Goal: Task Accomplishment & Management: Manage account settings

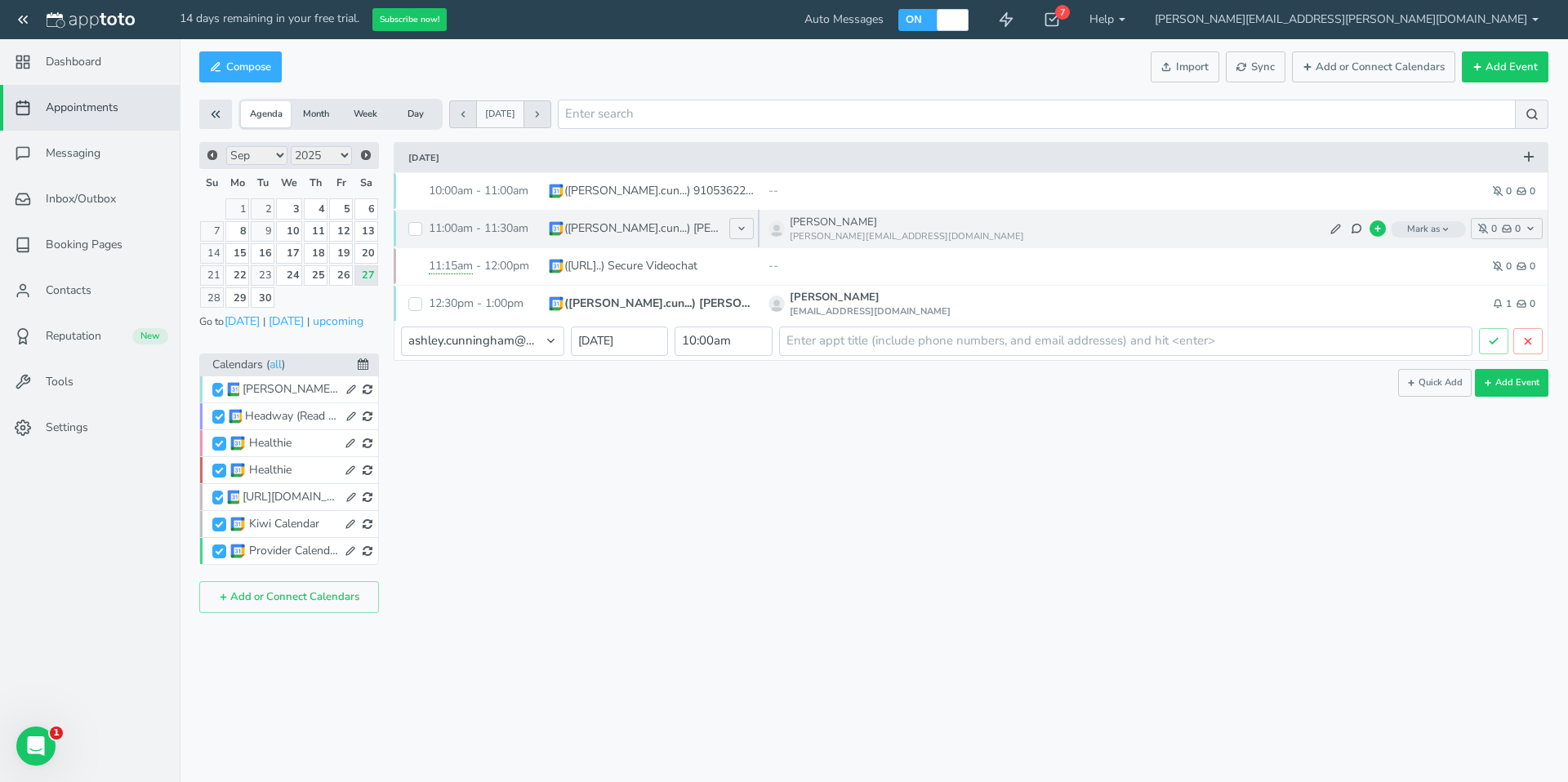
click at [1412, 228] on span "Mark as" at bounding box center [1428, 229] width 75 height 17
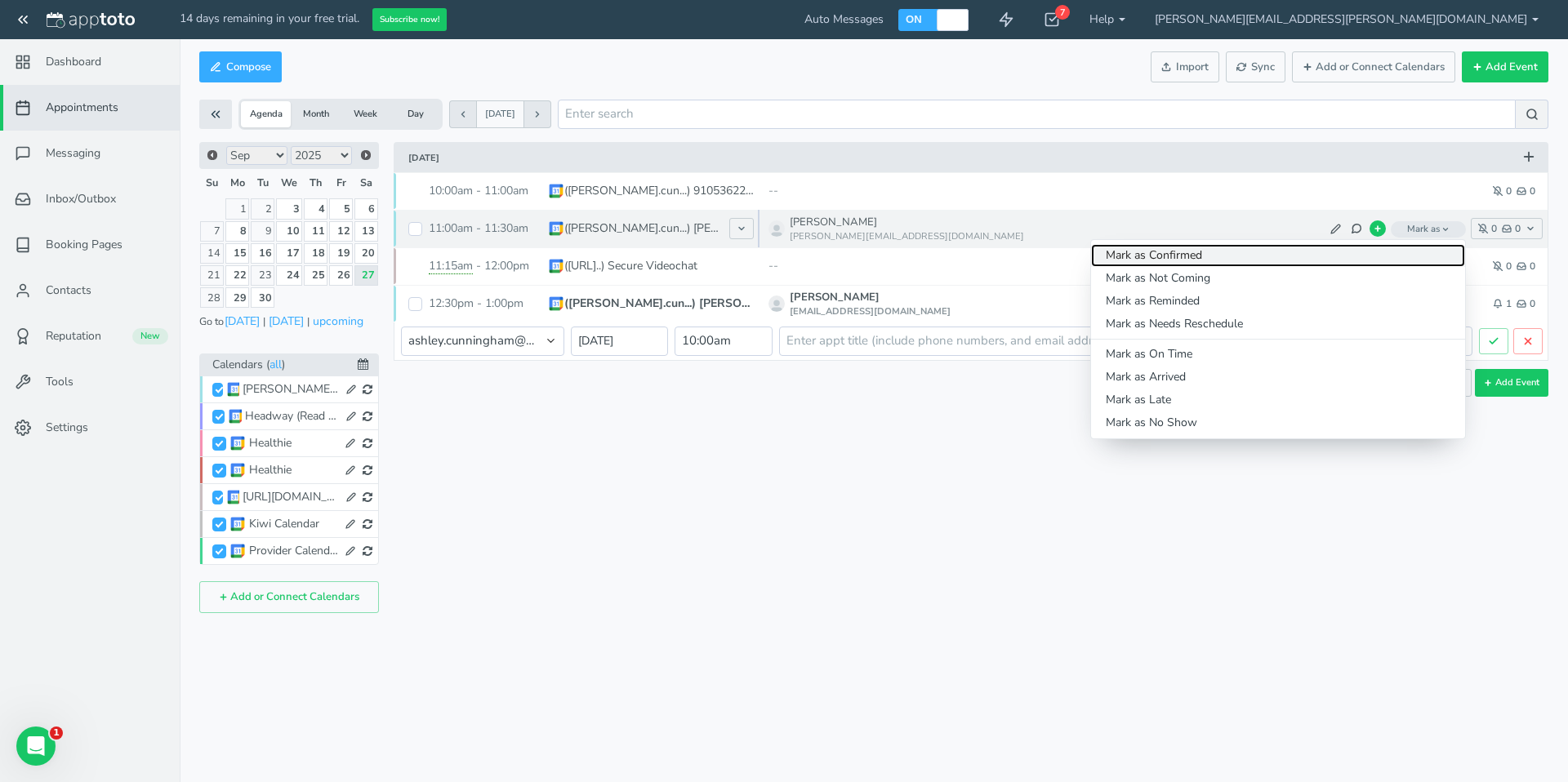
click at [1414, 251] on link "Mark as Confirmed" at bounding box center [1277, 254] width 374 height 23
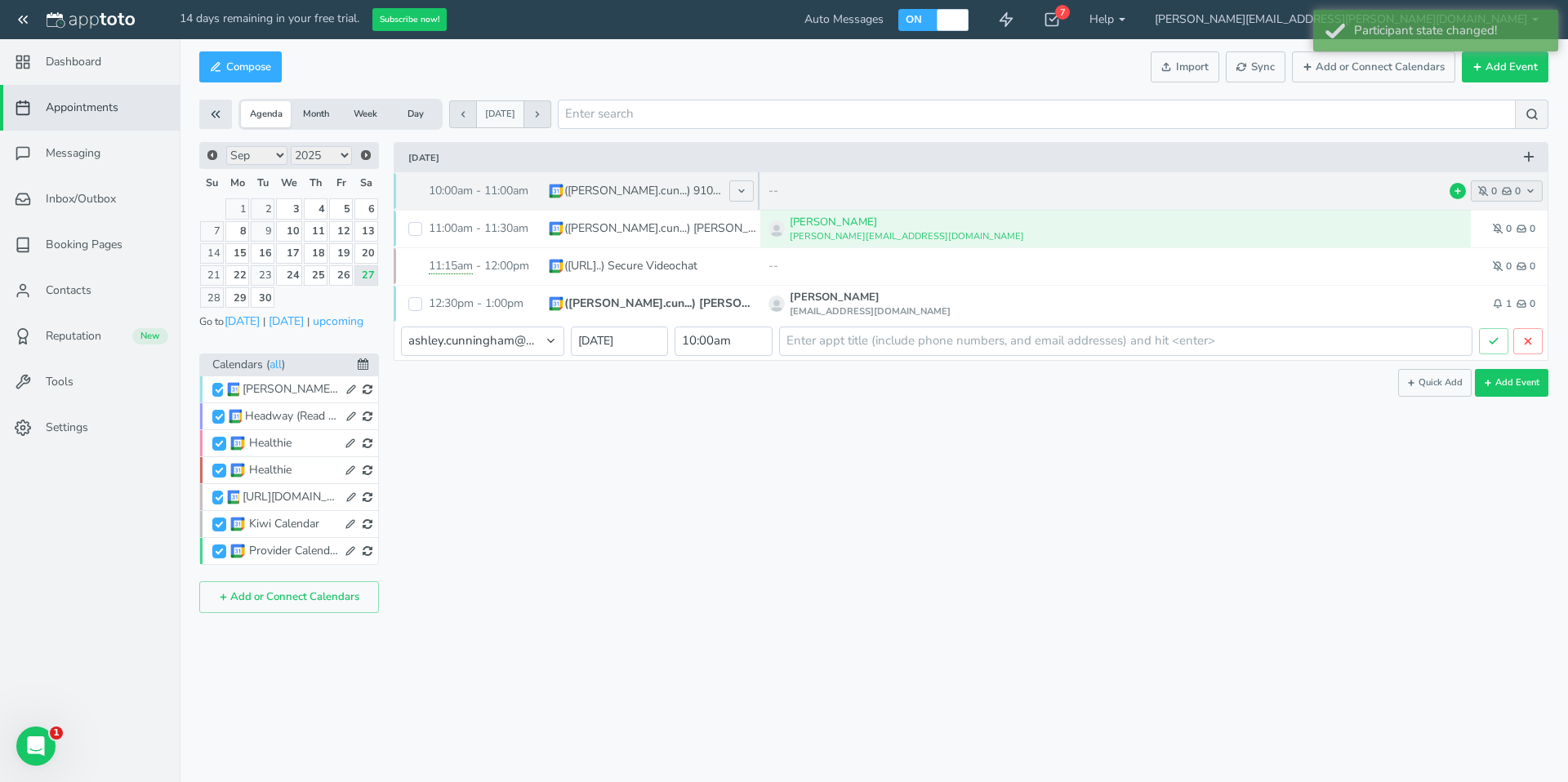
click at [1531, 188] on icon "button" at bounding box center [1530, 191] width 10 height 10
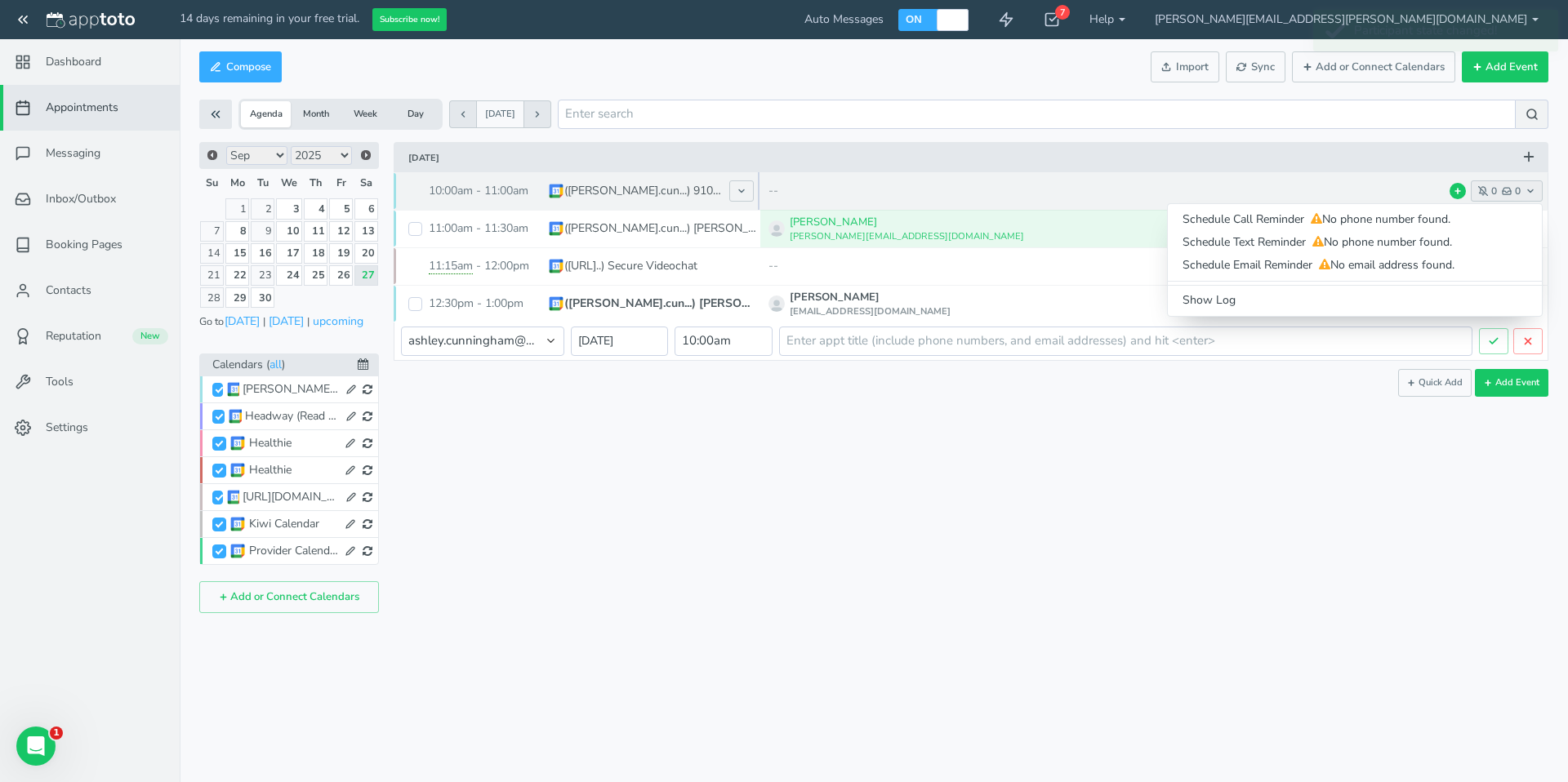
click at [1531, 188] on icon "button" at bounding box center [1530, 191] width 10 height 10
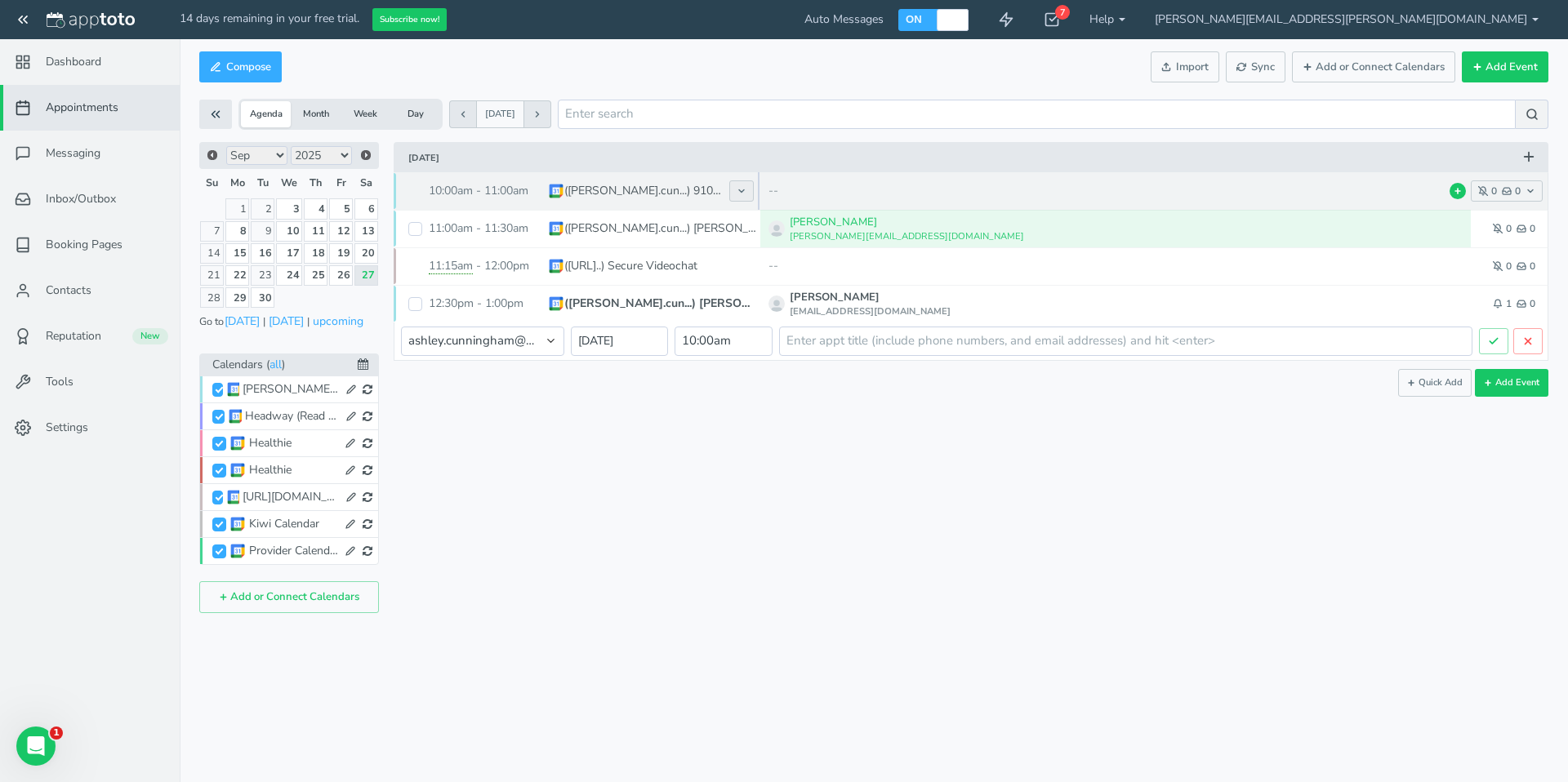
click at [745, 189] on icon at bounding box center [742, 191] width 10 height 10
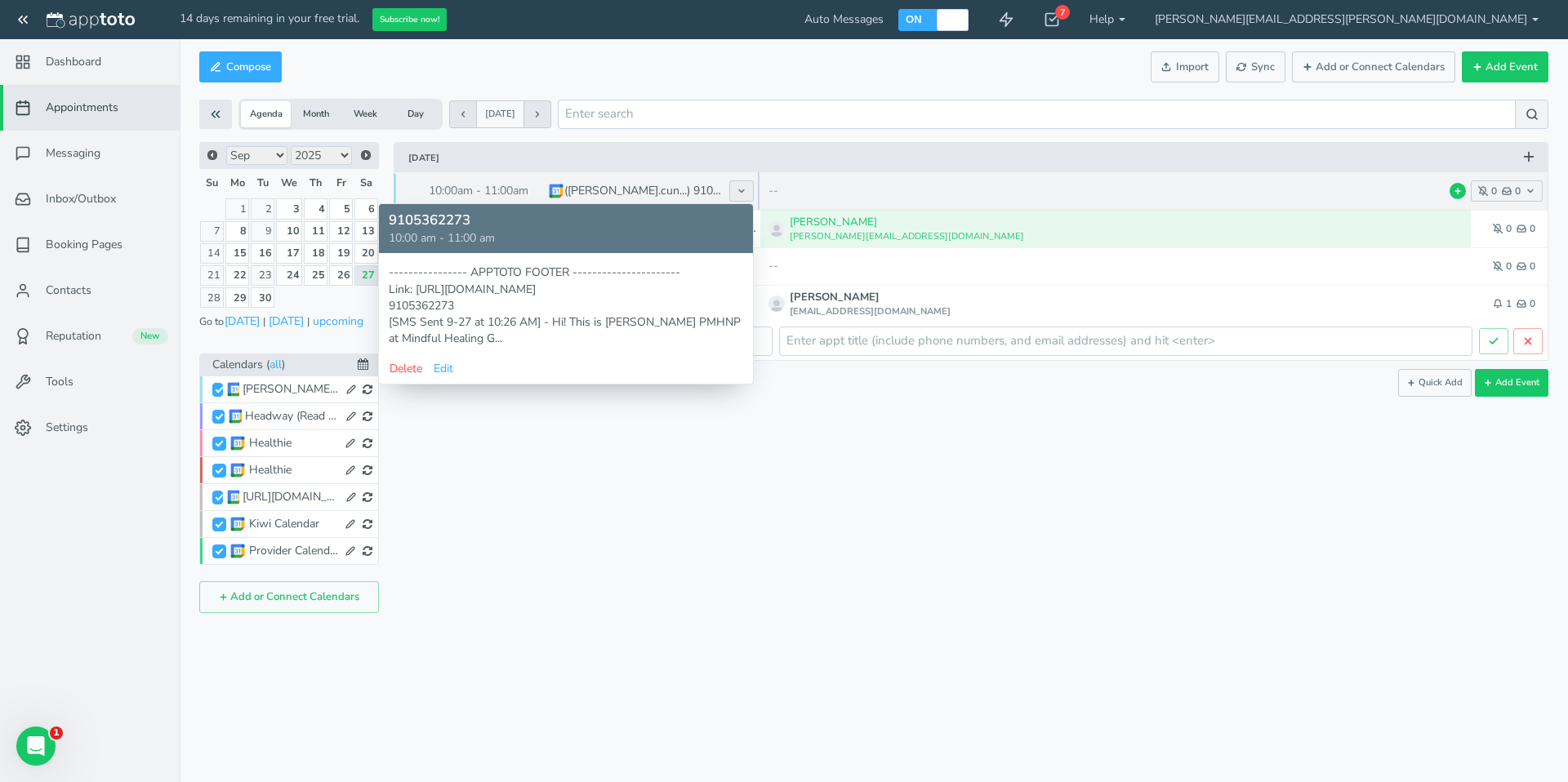
click at [745, 186] on icon at bounding box center [742, 191] width 10 height 10
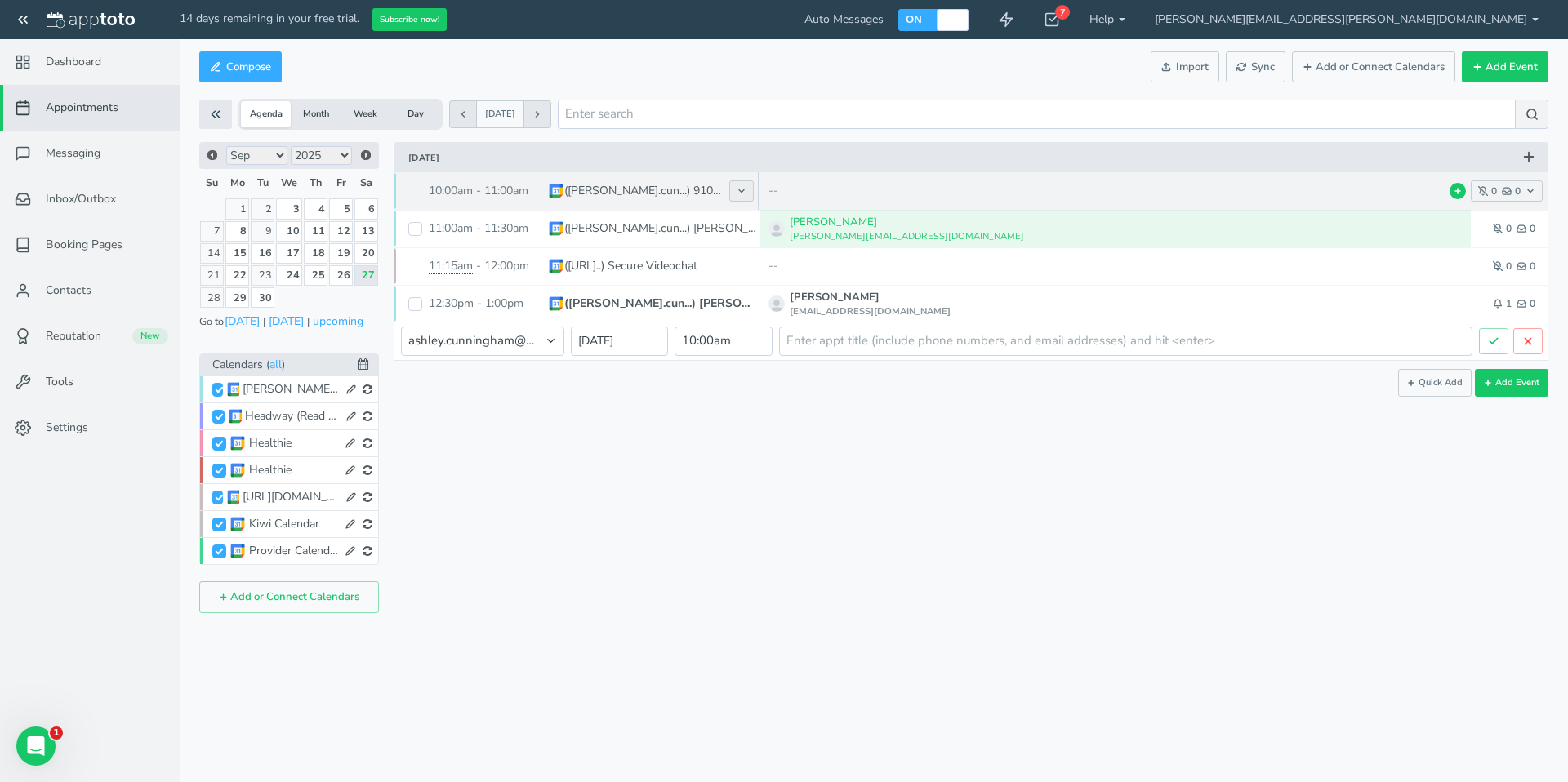
click at [734, 181] on button at bounding box center [741, 192] width 25 height 22
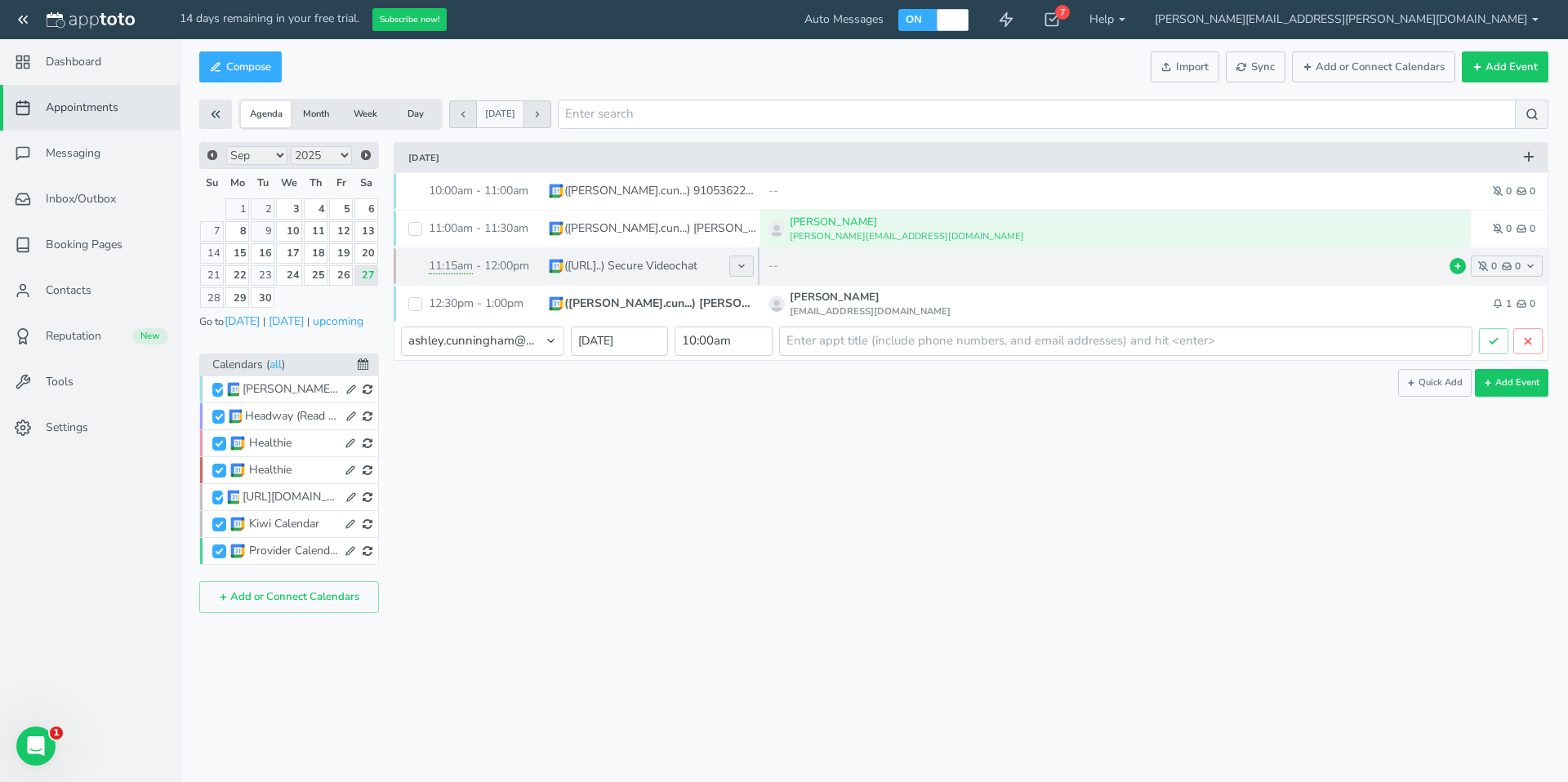
click at [737, 275] on button at bounding box center [741, 266] width 25 height 22
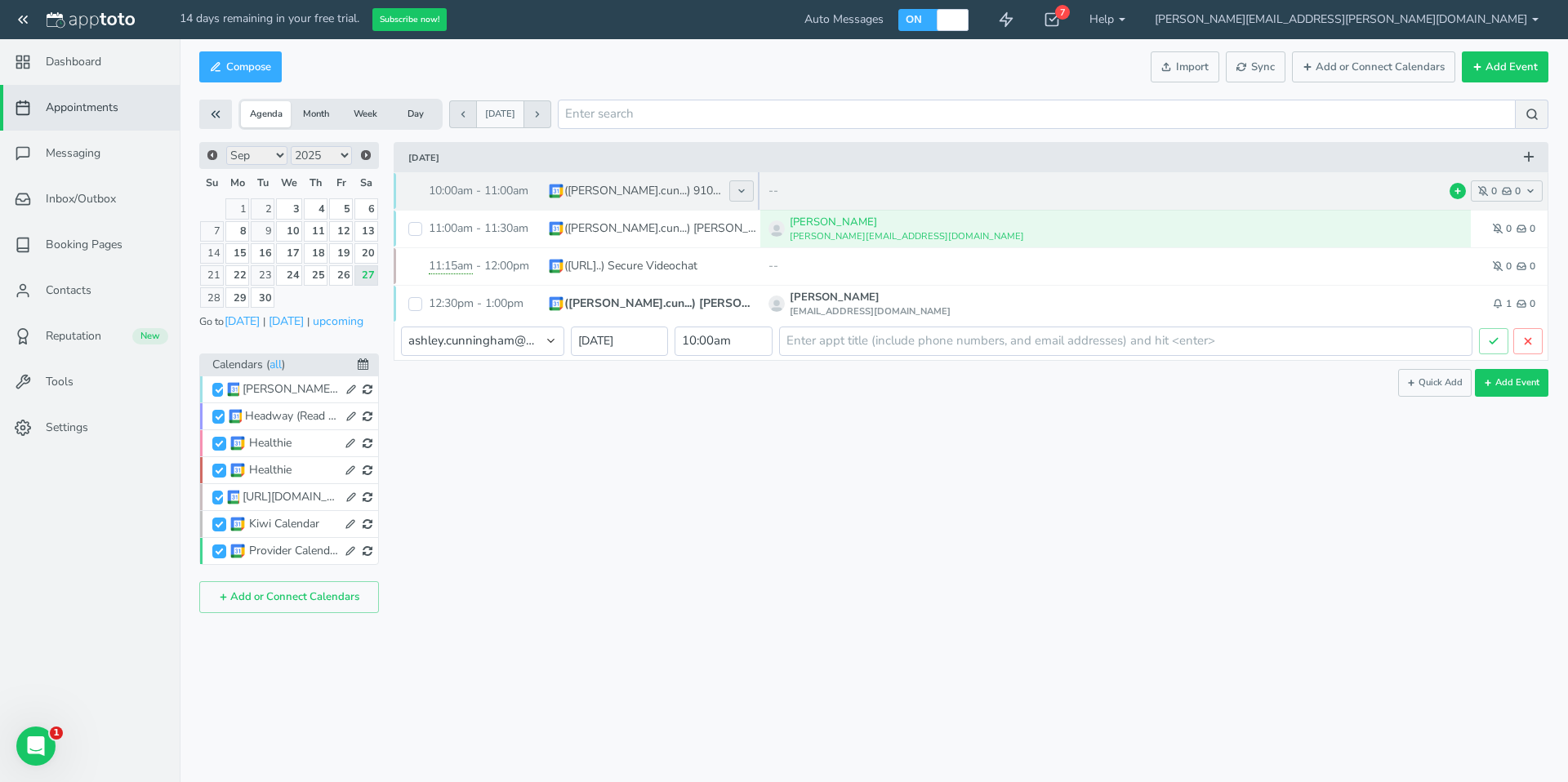
click at [750, 190] on button at bounding box center [741, 192] width 25 height 22
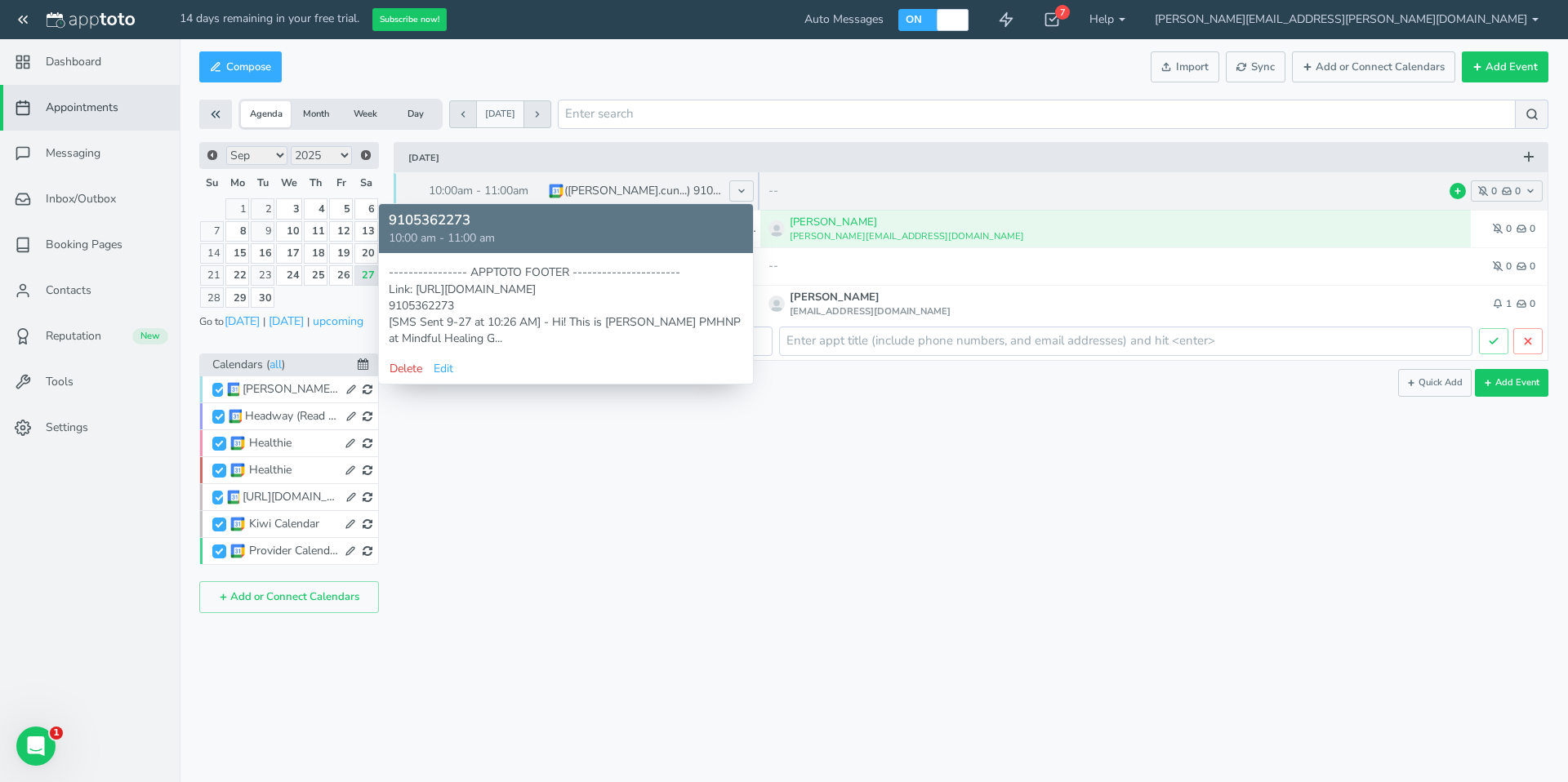
click at [411, 367] on button "Delete" at bounding box center [406, 368] width 34 height 17
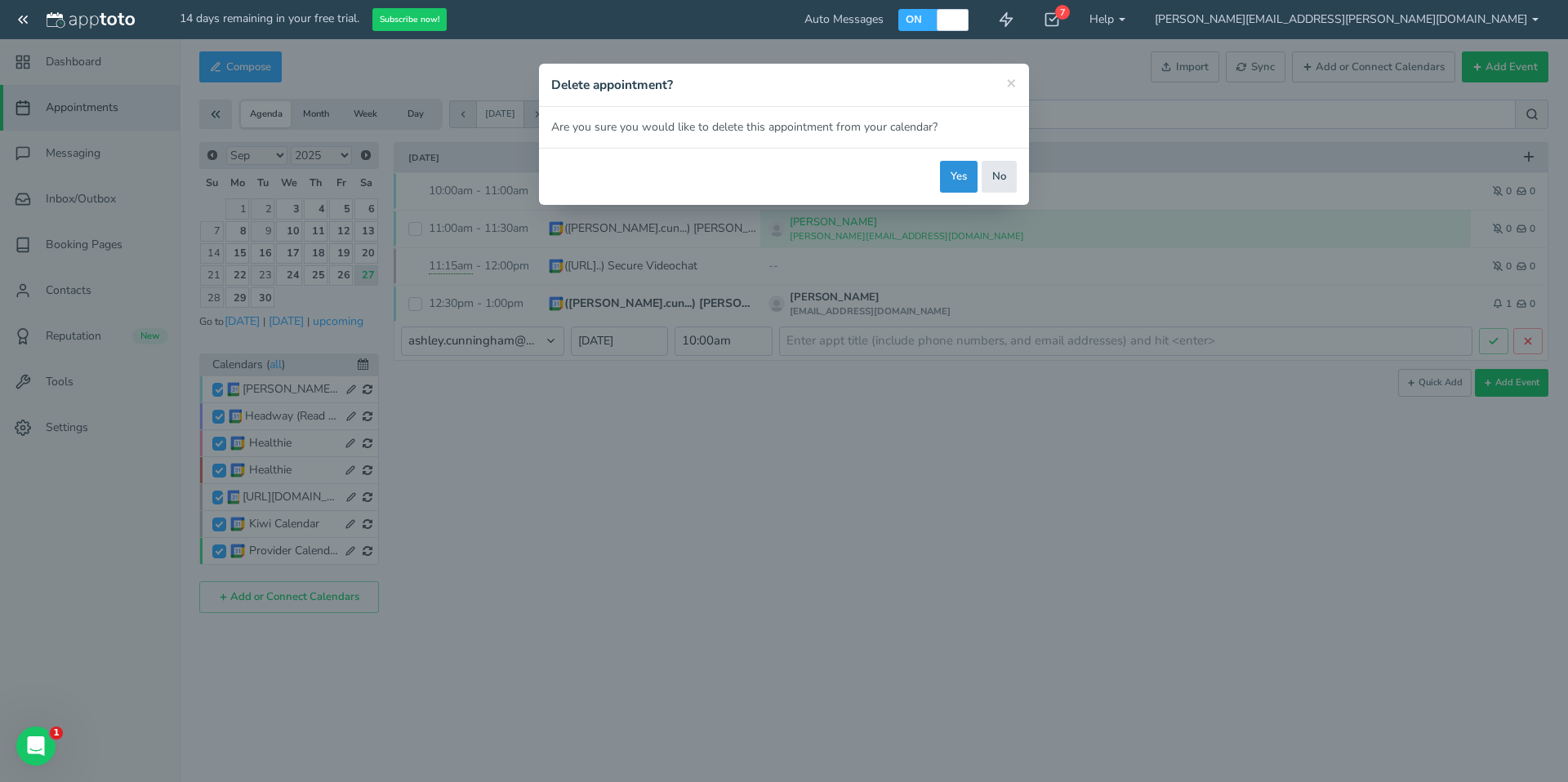
click at [957, 178] on button "Yes" at bounding box center [959, 177] width 37 height 31
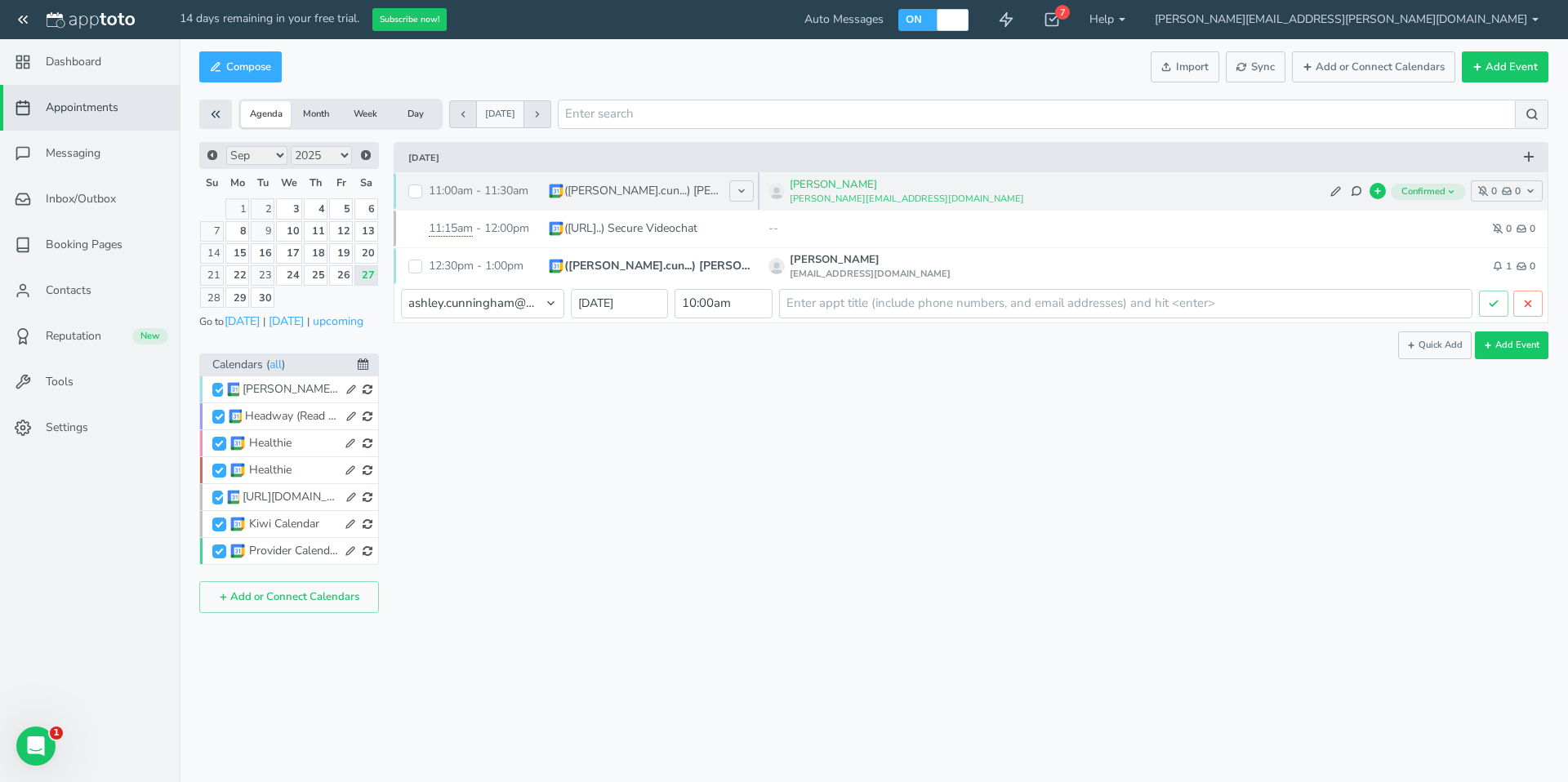
click at [1425, 195] on span "Confirmed" at bounding box center [1428, 192] width 75 height 17
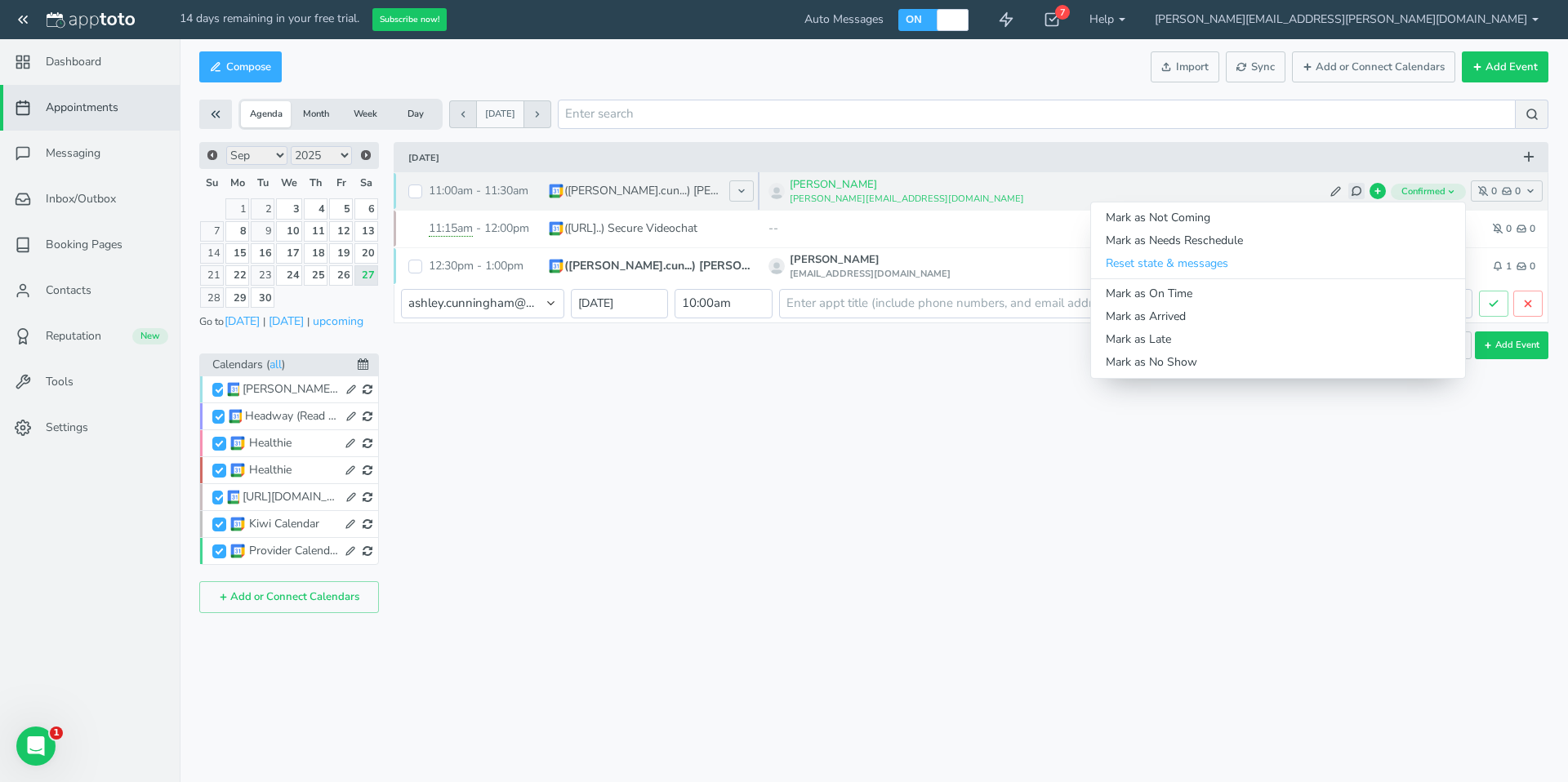
click at [1359, 191] on icon at bounding box center [1357, 192] width 12 height 12
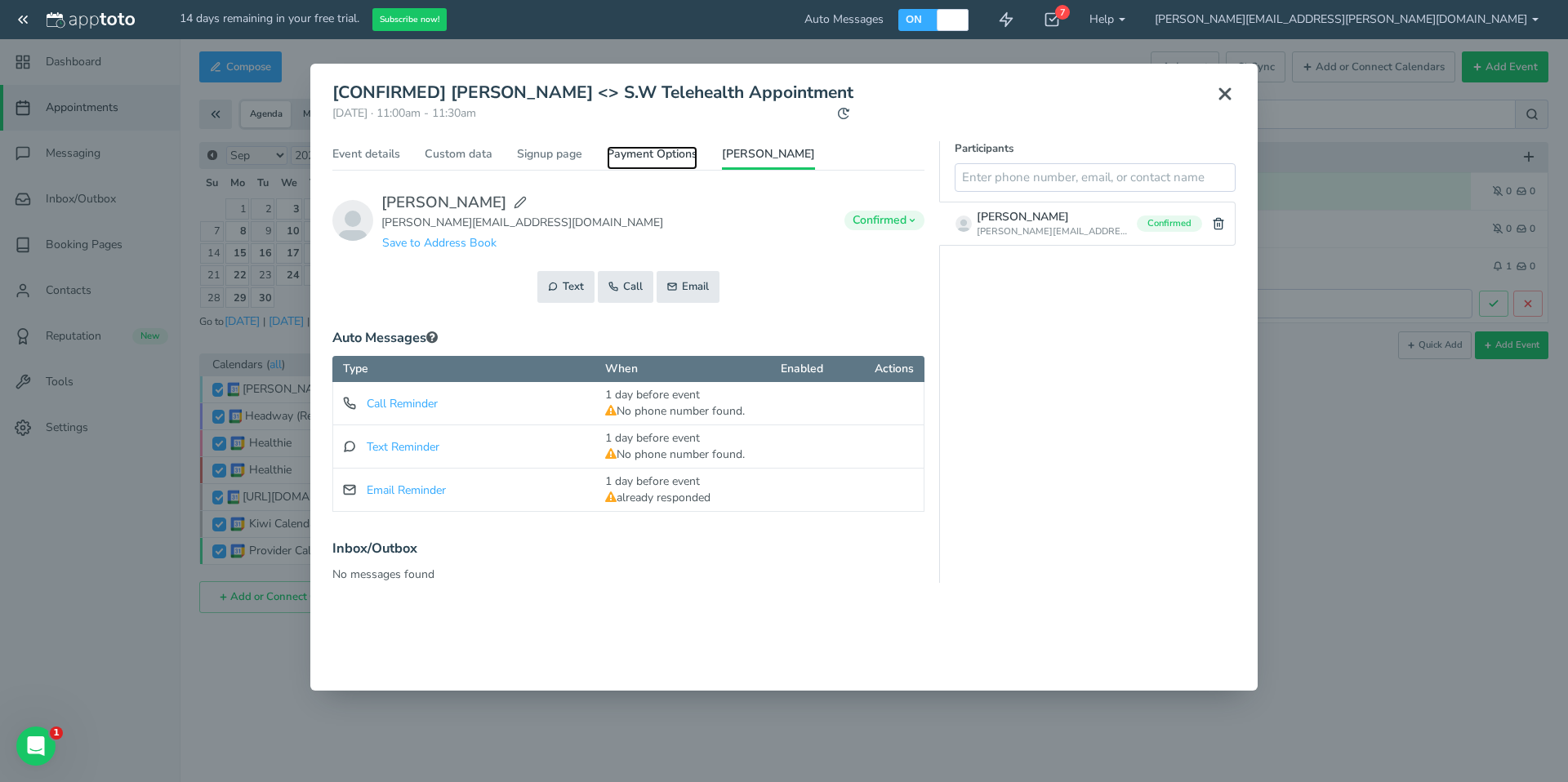
click at [657, 152] on link "Payment Options" at bounding box center [651, 158] width 90 height 24
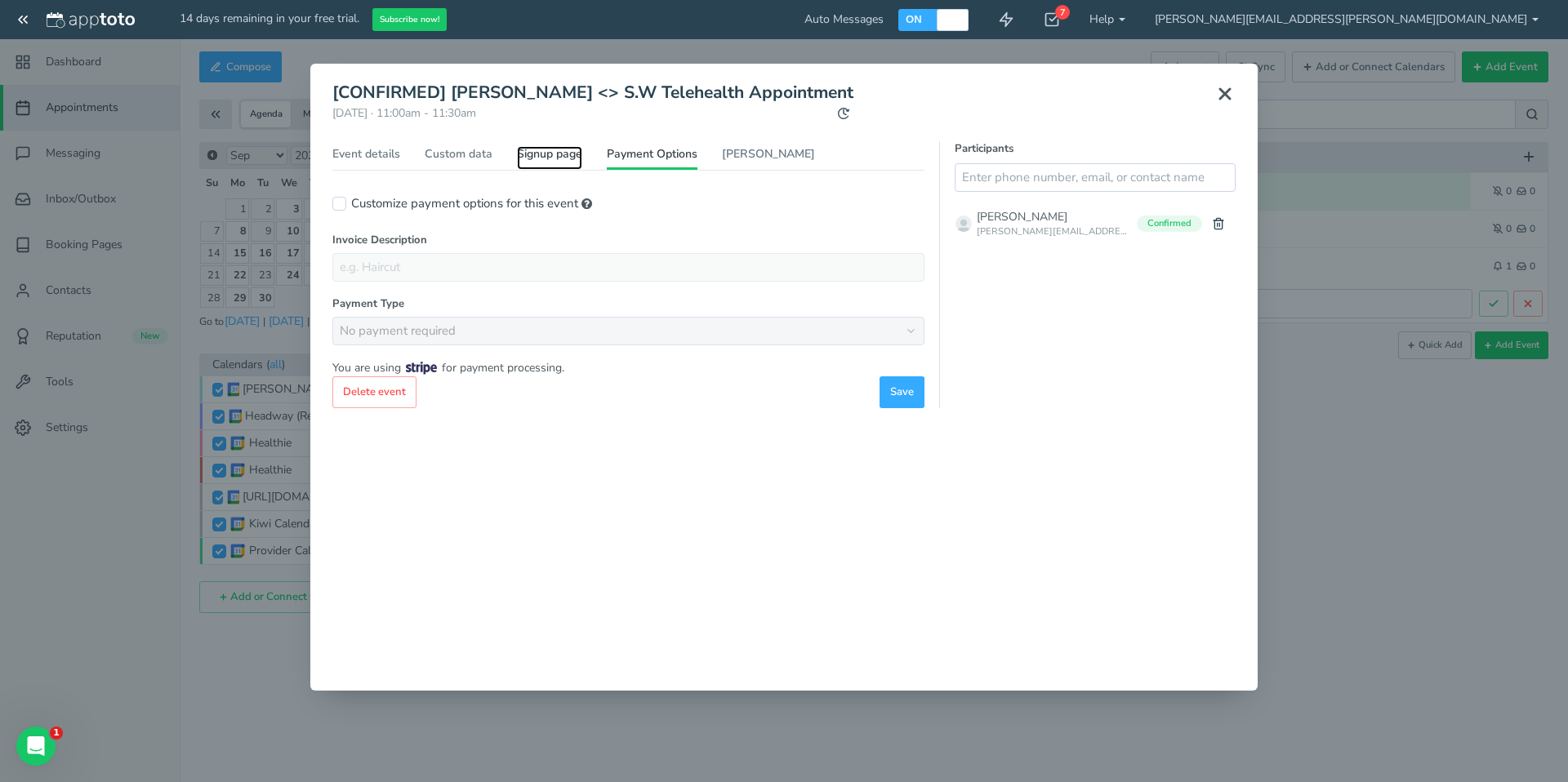
click at [570, 152] on link "Signup page" at bounding box center [549, 158] width 65 height 24
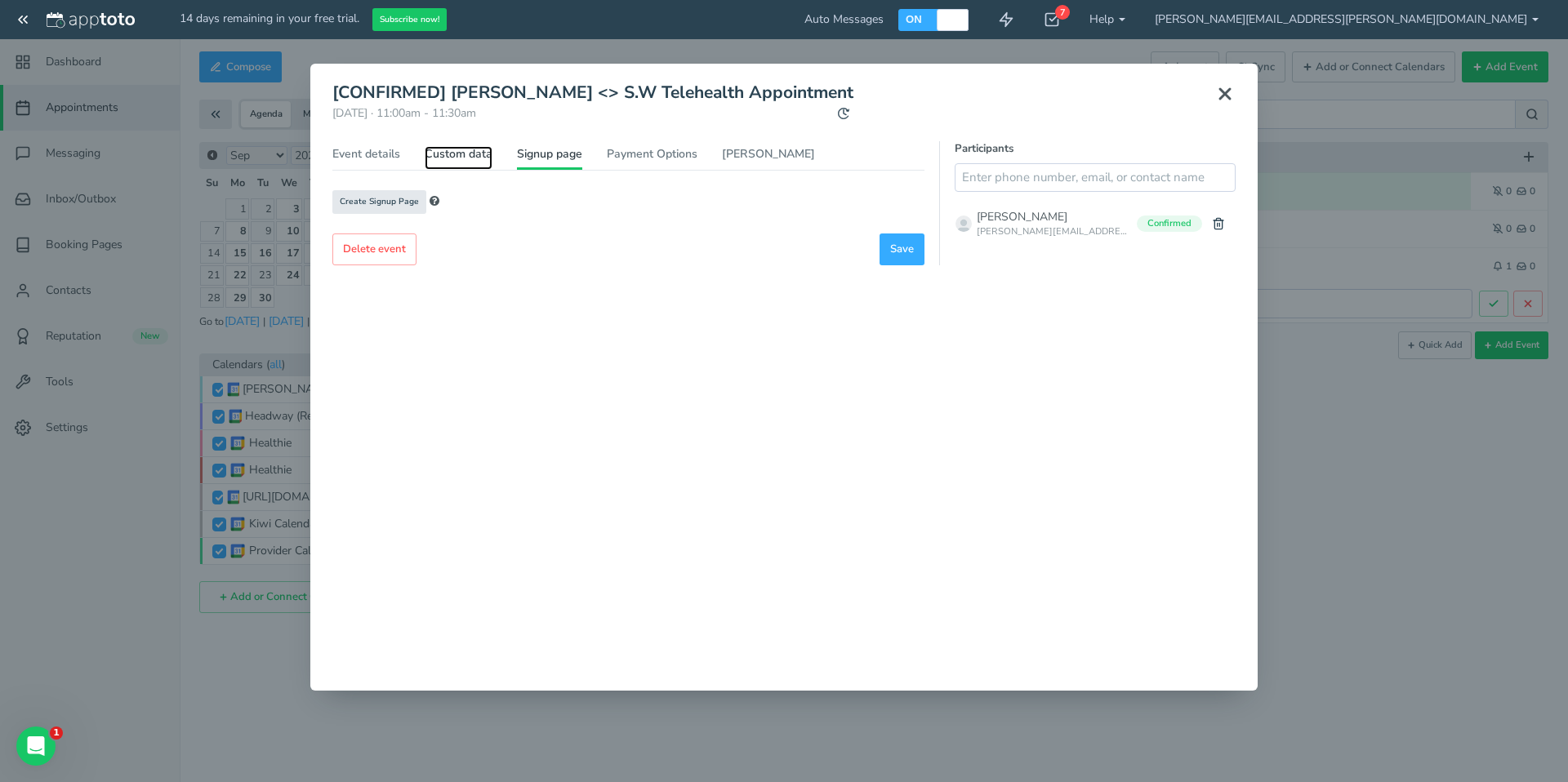
click at [485, 155] on link "Custom data" at bounding box center [458, 158] width 68 height 24
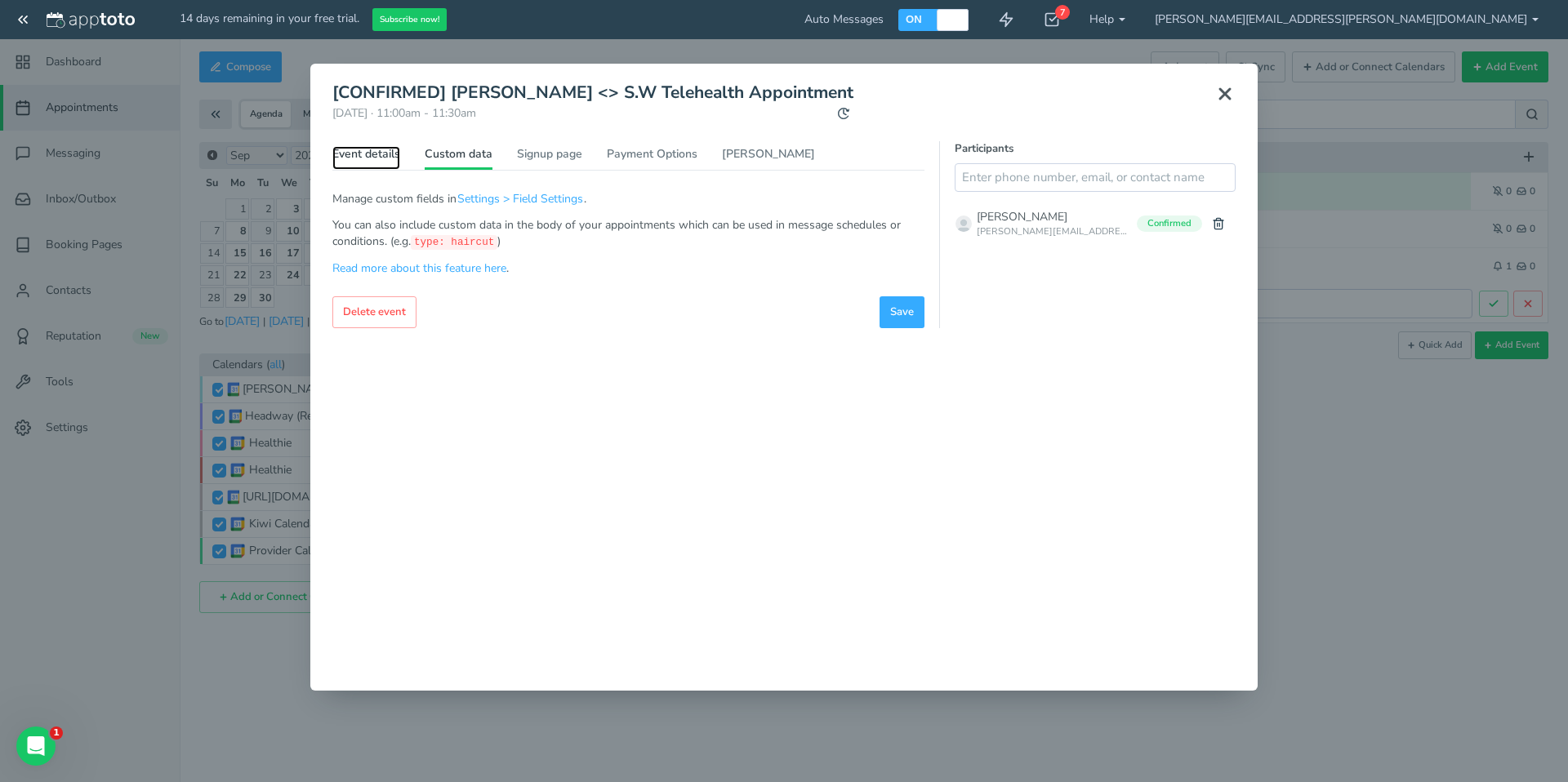
click at [371, 157] on link "Event details" at bounding box center [365, 158] width 68 height 24
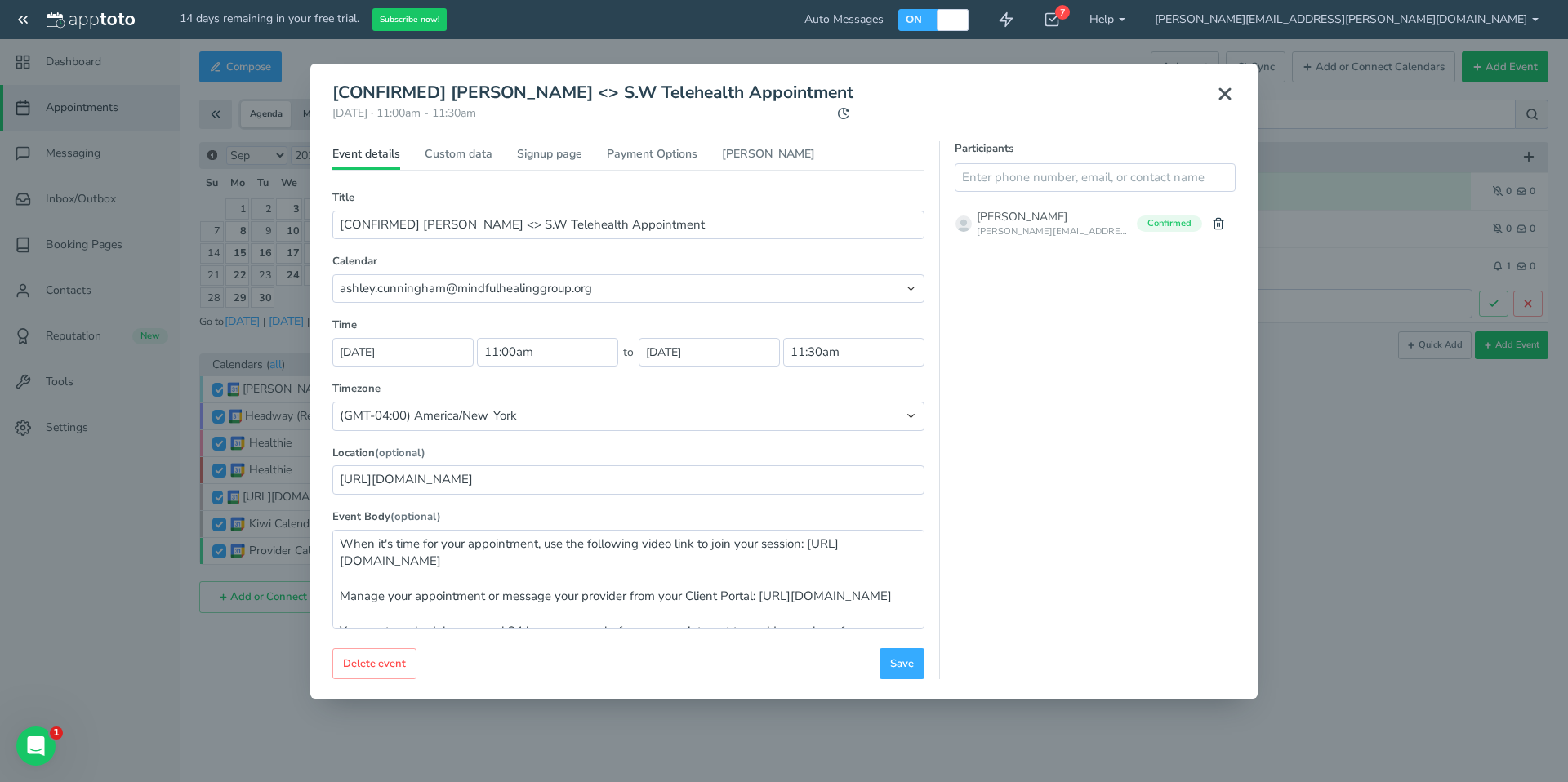
click at [1237, 88] on button at bounding box center [1225, 93] width 41 height 36
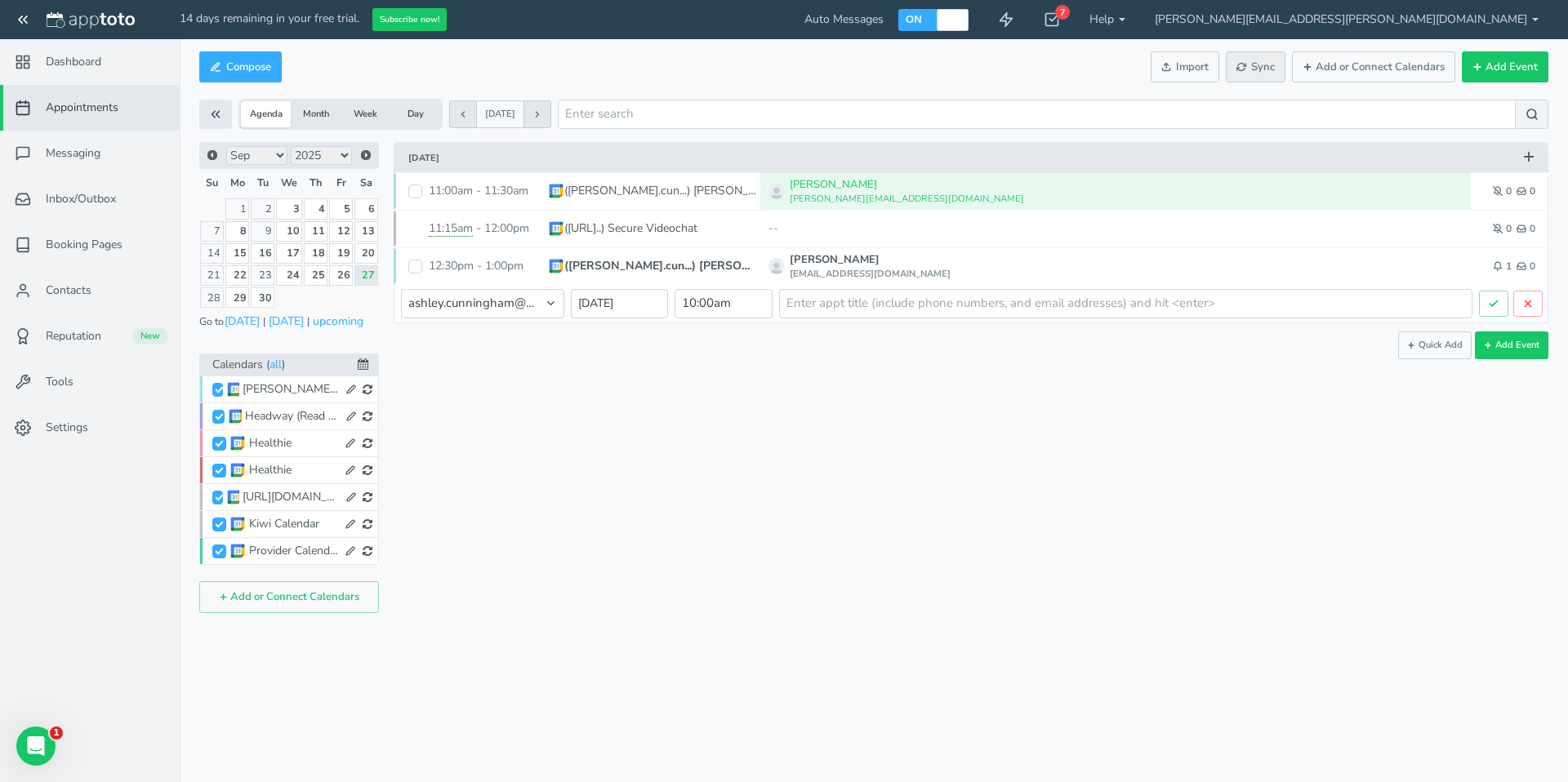
click at [1260, 80] on button "Sync" at bounding box center [1255, 67] width 60 height 31
